Goal: Information Seeking & Learning: Find contact information

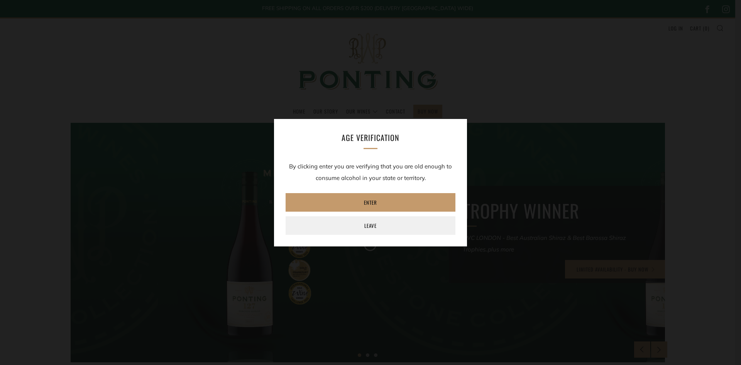
click at [401, 112] on div "Age verification By clicking enter you are verifying that you are old enough to…" at bounding box center [370, 182] width 741 height 365
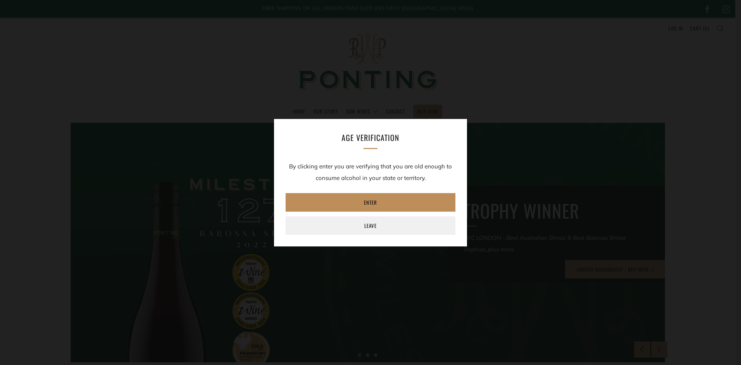
click at [383, 204] on link "Enter" at bounding box center [371, 202] width 170 height 19
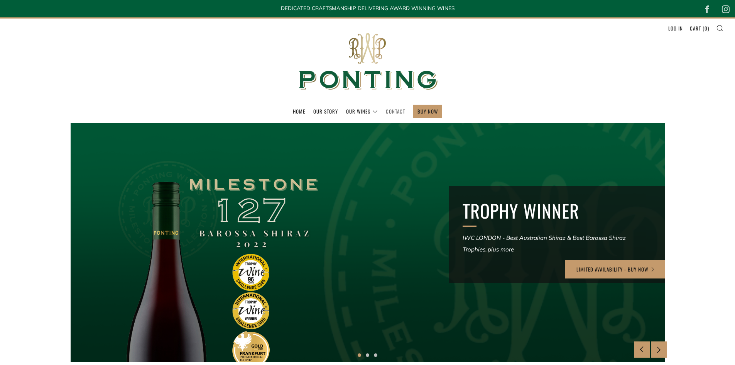
click at [395, 111] on link "Contact" at bounding box center [395, 111] width 19 height 12
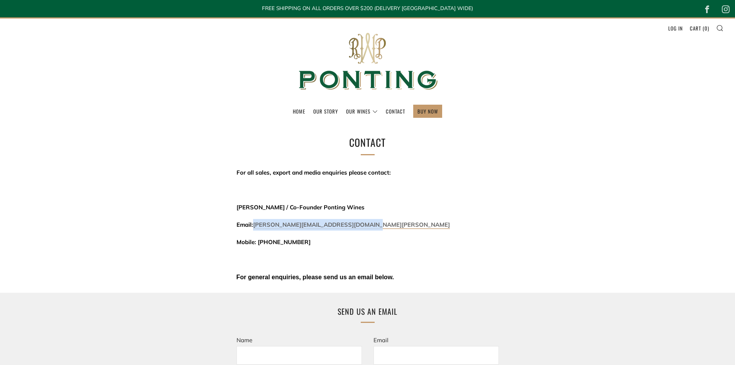
drag, startPoint x: 413, startPoint y: 220, endPoint x: 256, endPoint y: 228, distance: 158.1
click at [256, 228] on p "Email: david@threekingswinemerchants.com.au" at bounding box center [368, 225] width 263 height 12
copy link "david@threekingswinemerchants.com.au"
